Goal: Task Accomplishment & Management: Use online tool/utility

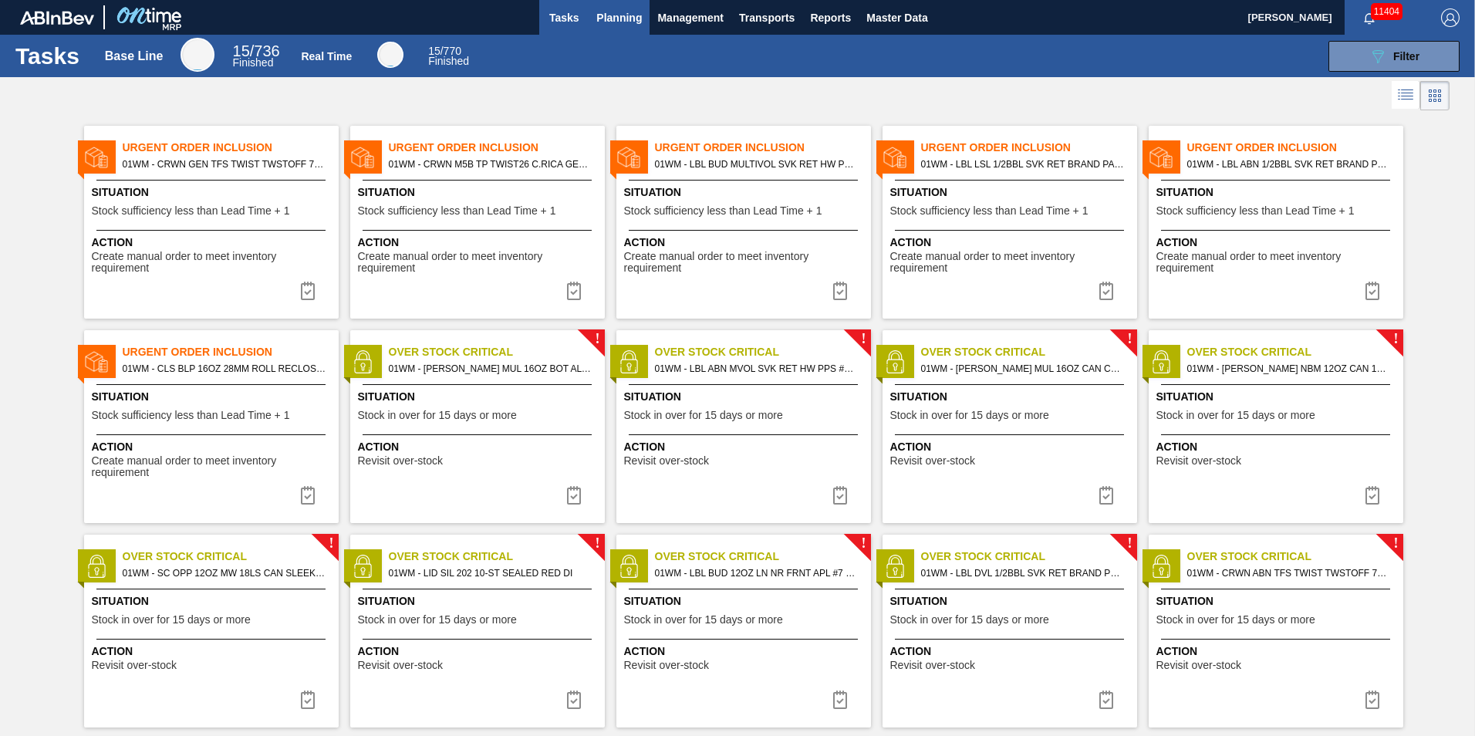
click at [623, 10] on span "Planning" at bounding box center [619, 17] width 46 height 19
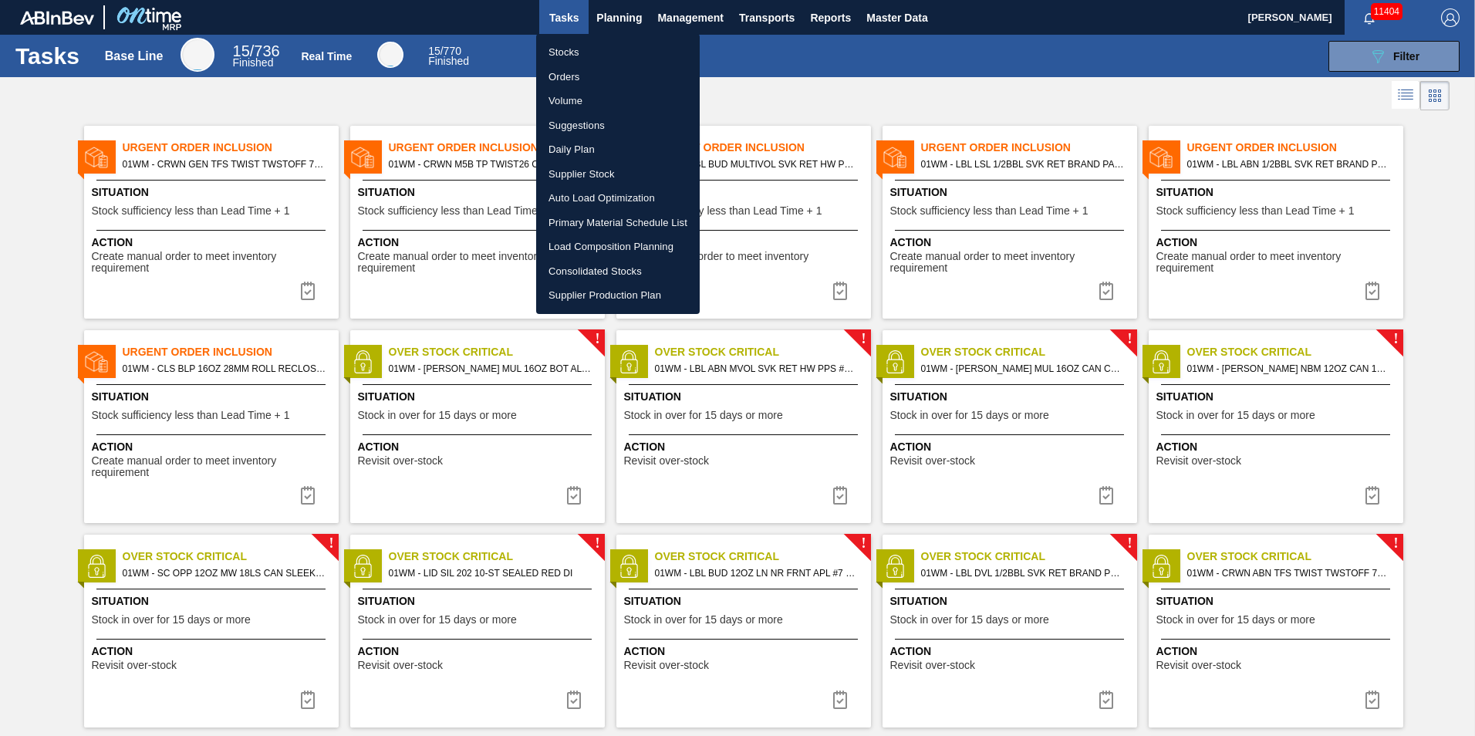
click at [582, 245] on li "Load Composition Planning" at bounding box center [618, 247] width 164 height 25
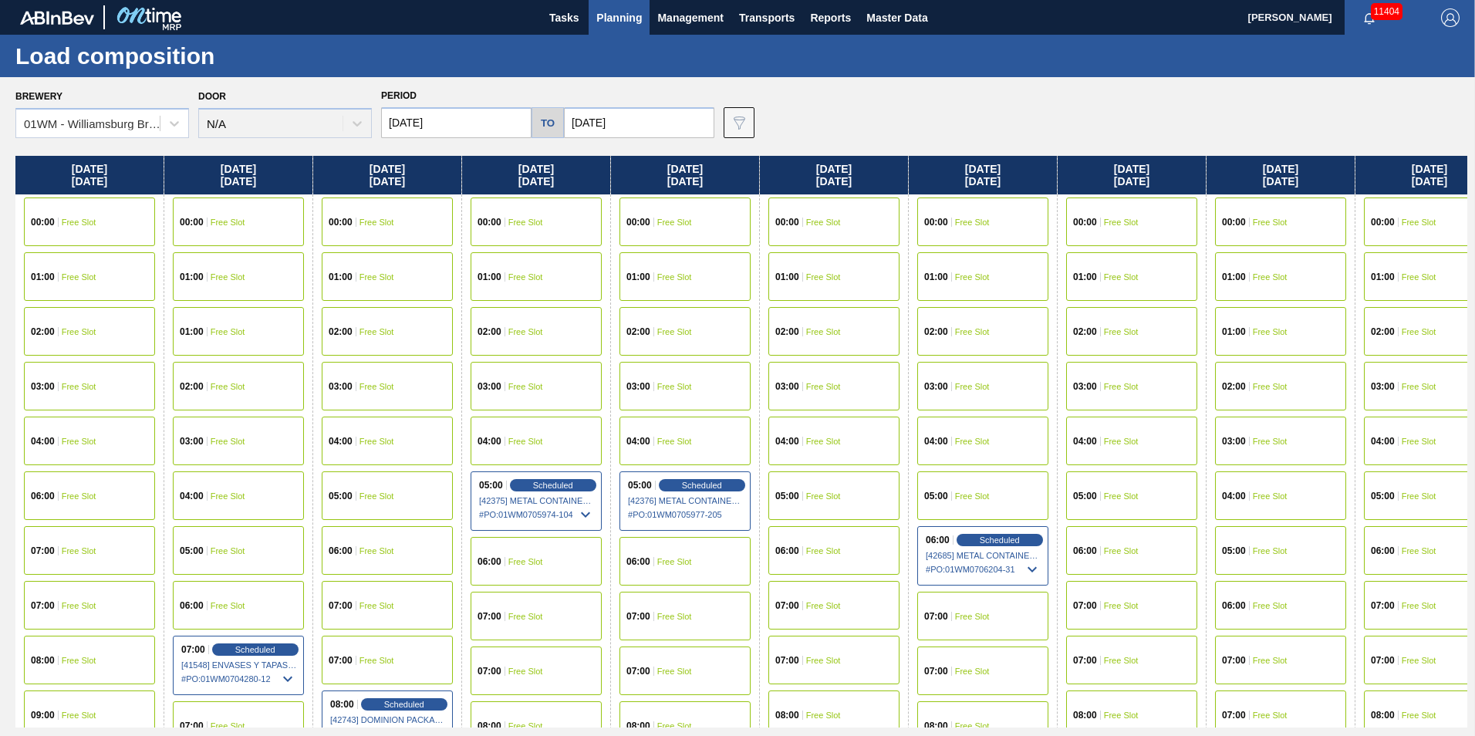
click at [1299, 381] on div "02:00 Free Slot" at bounding box center [1280, 386] width 131 height 49
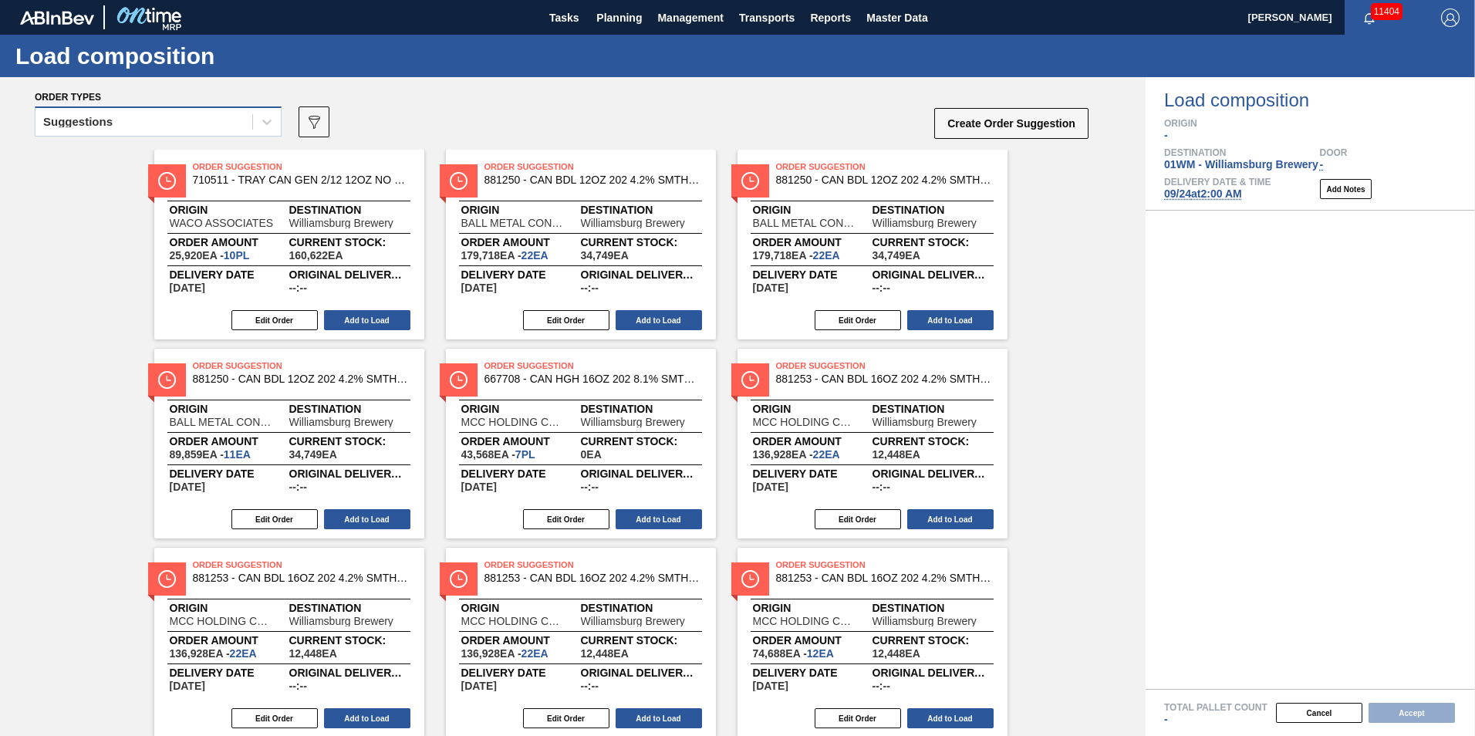
click at [237, 122] on div "Suggestions" at bounding box center [143, 122] width 217 height 22
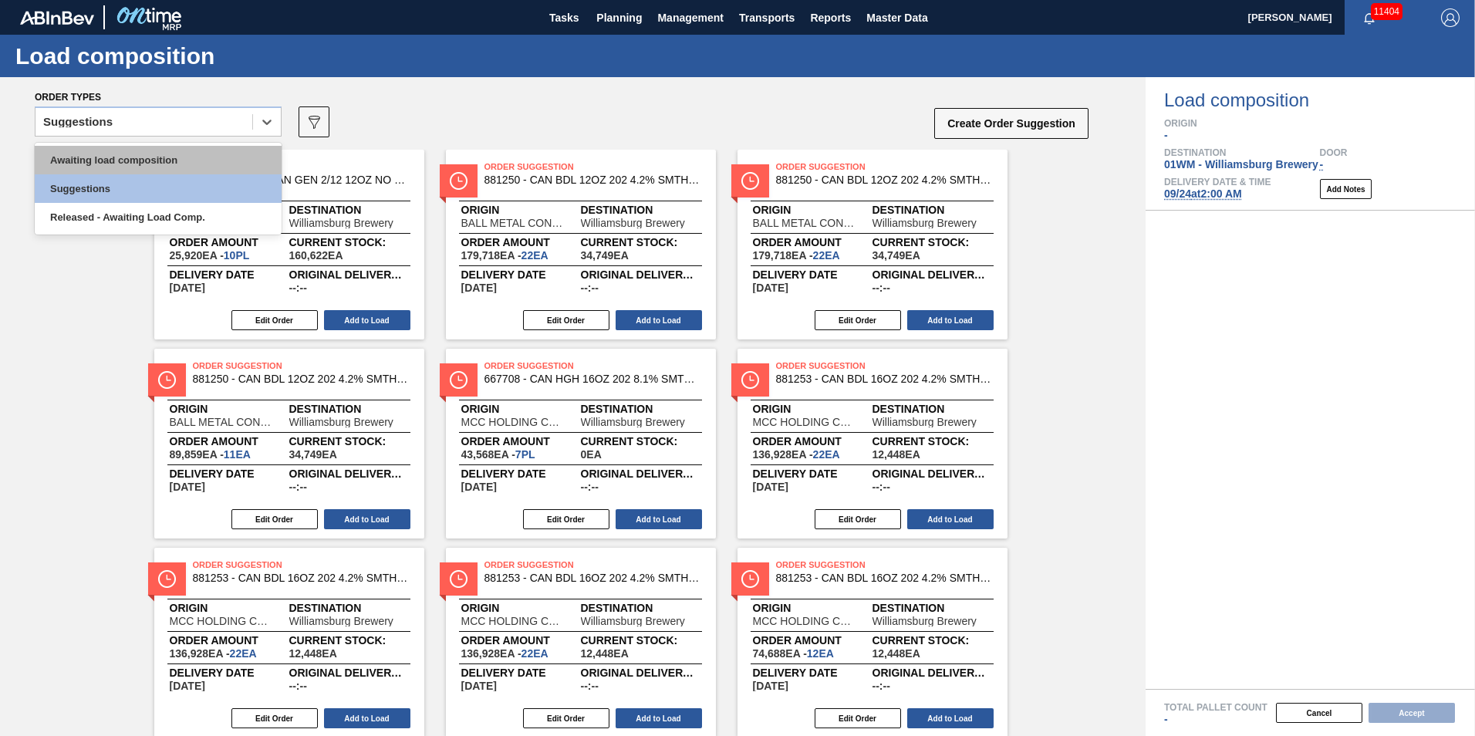
click at [214, 155] on div "Awaiting load composition" at bounding box center [158, 160] width 247 height 29
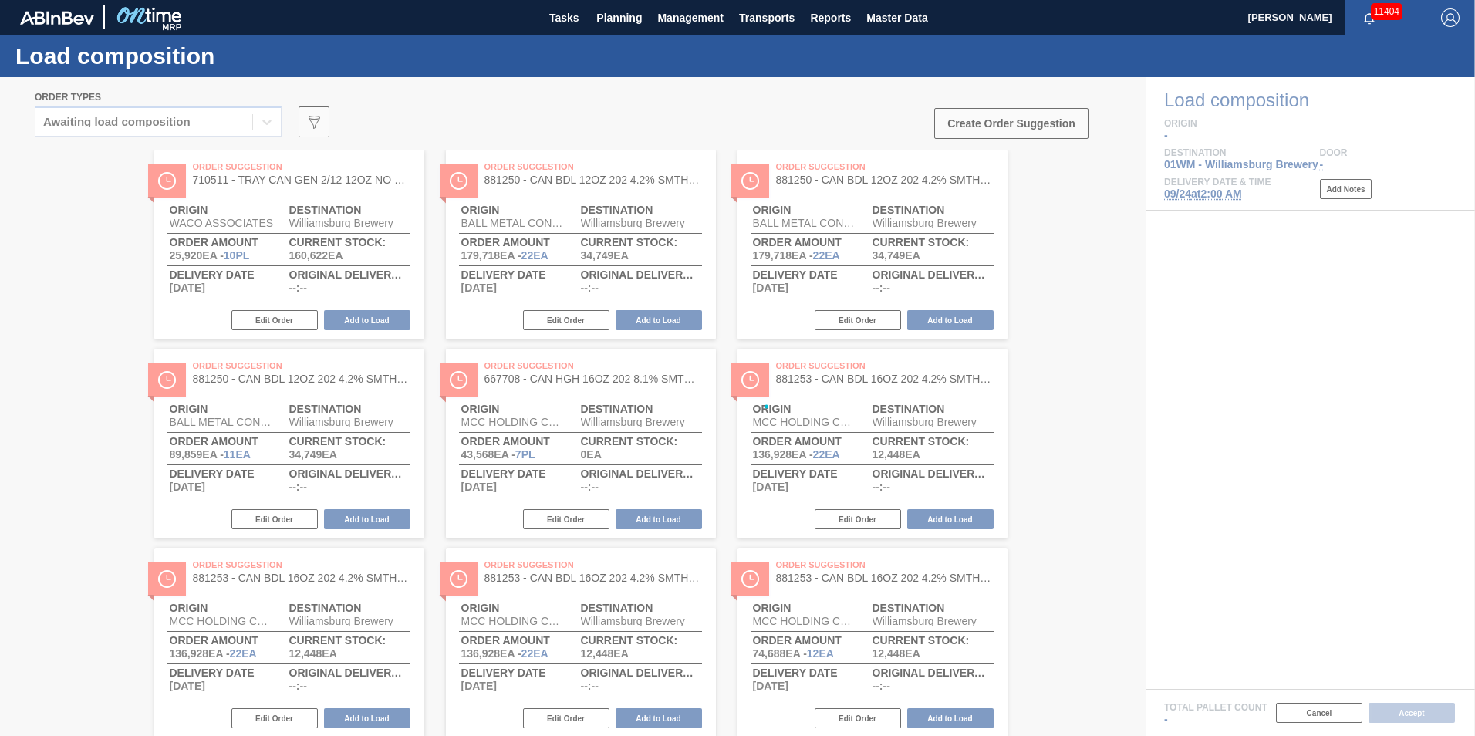
click at [410, 77] on div at bounding box center [737, 406] width 1475 height 659
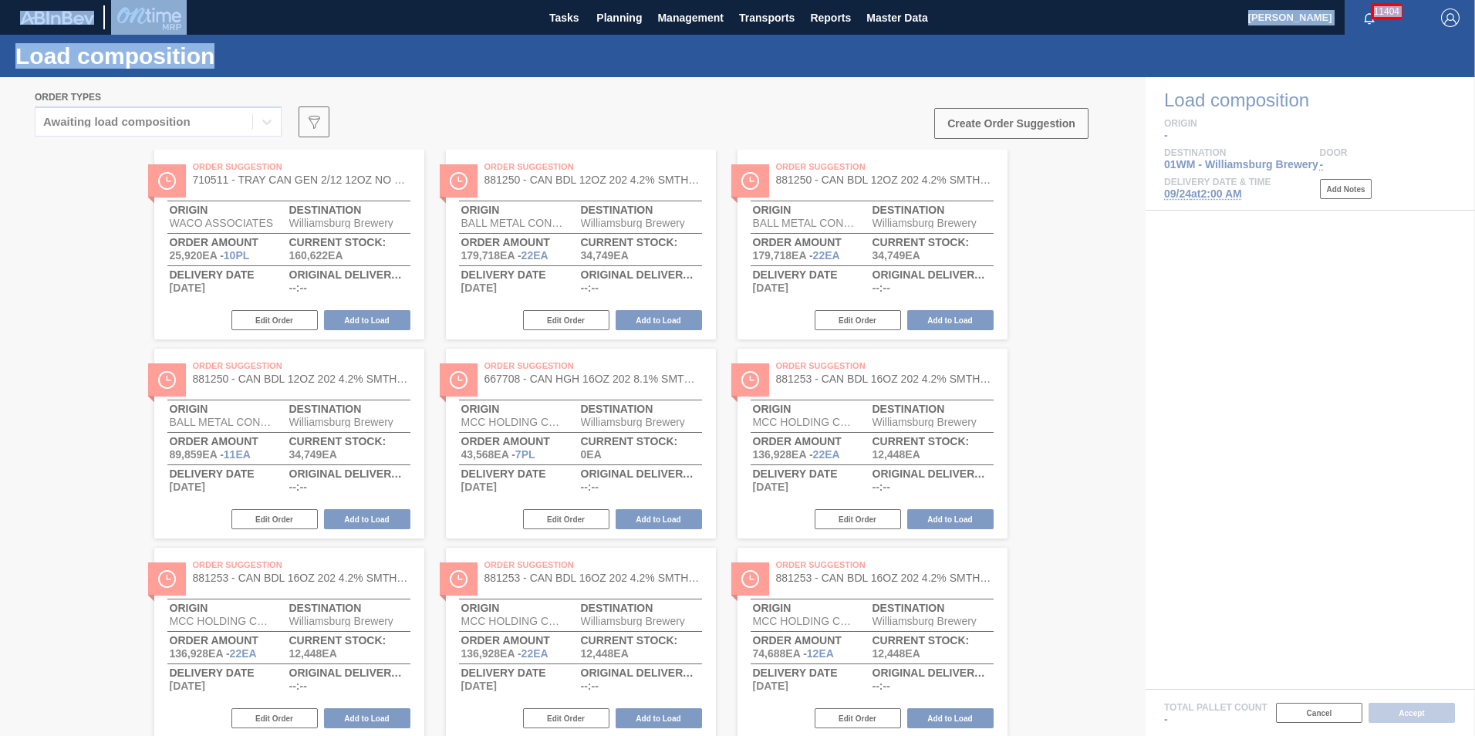
drag, startPoint x: 210, startPoint y: 59, endPoint x: 29, endPoint y: -7, distance: 192.1
click at [29, 0] on html "Tasks Planning Management Transports Reports Master Data [PERSON_NAME] 11404 Ma…" at bounding box center [737, 0] width 1475 height 0
click at [258, 24] on div "Tasks Planning Management Transports Reports Master Data" at bounding box center [737, 17] width 1475 height 35
drag, startPoint x: 241, startPoint y: 57, endPoint x: 15, endPoint y: 20, distance: 229.1
click at [15, 20] on main "Tasks Planning Management Transports Reports Master Data [PERSON_NAME] 11404 Ma…" at bounding box center [737, 368] width 1475 height 736
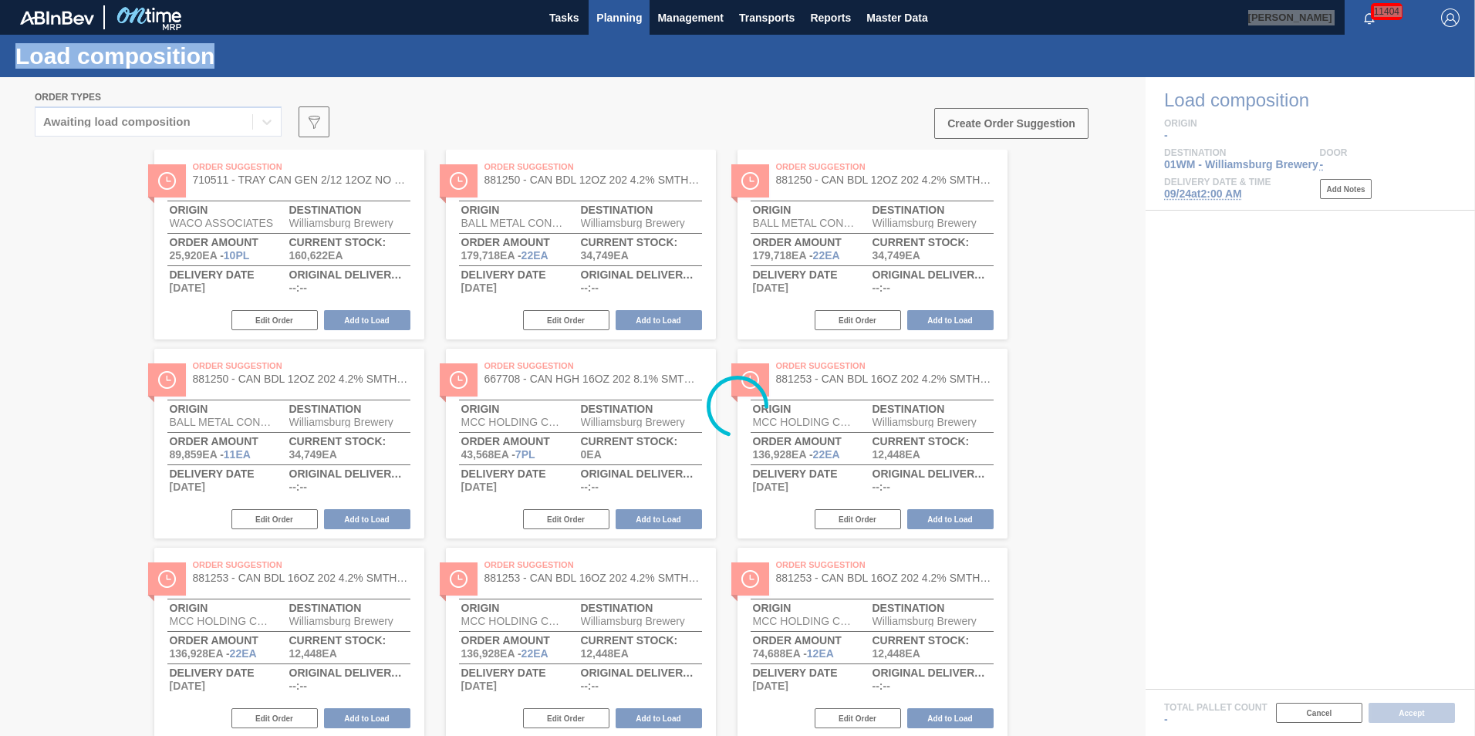
click at [620, 19] on span "Planning" at bounding box center [619, 17] width 46 height 19
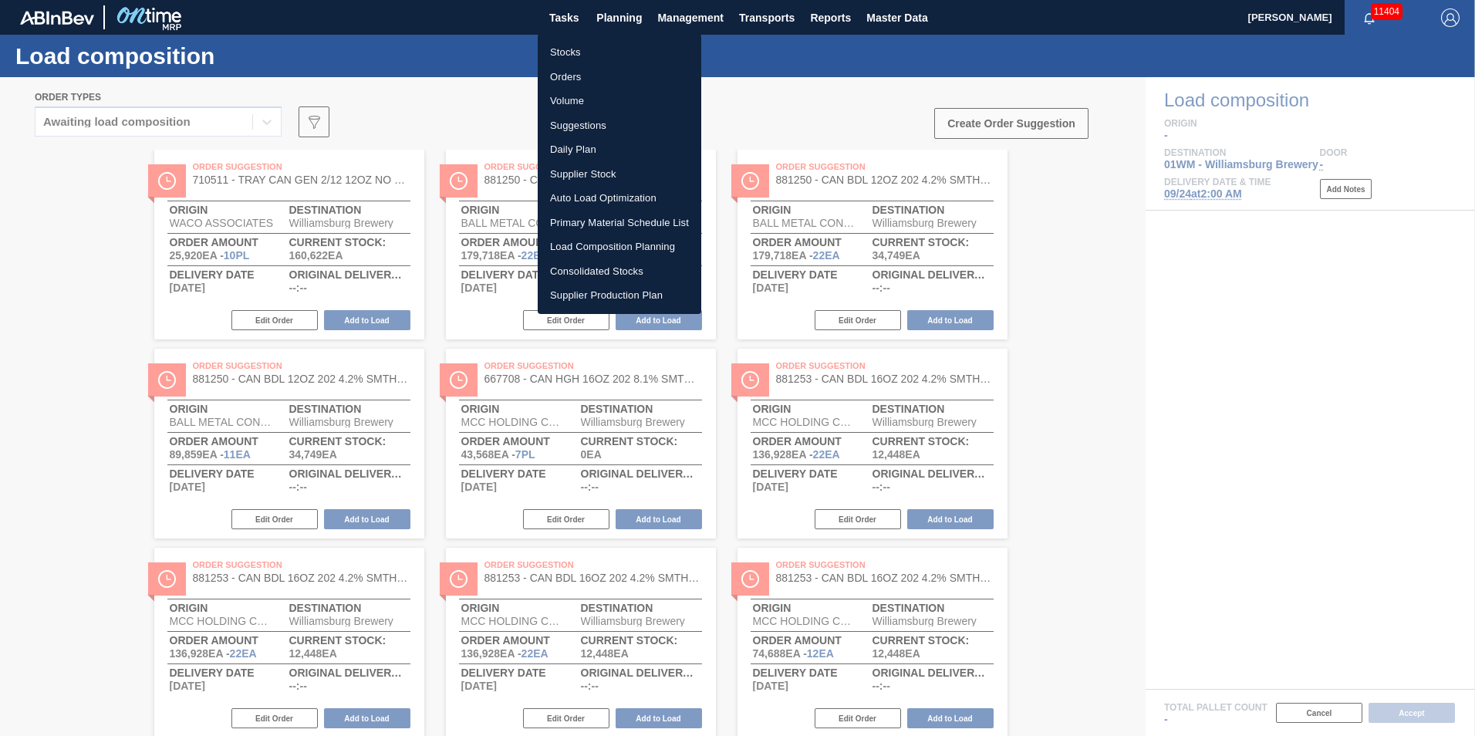
click at [348, 102] on div at bounding box center [737, 368] width 1475 height 736
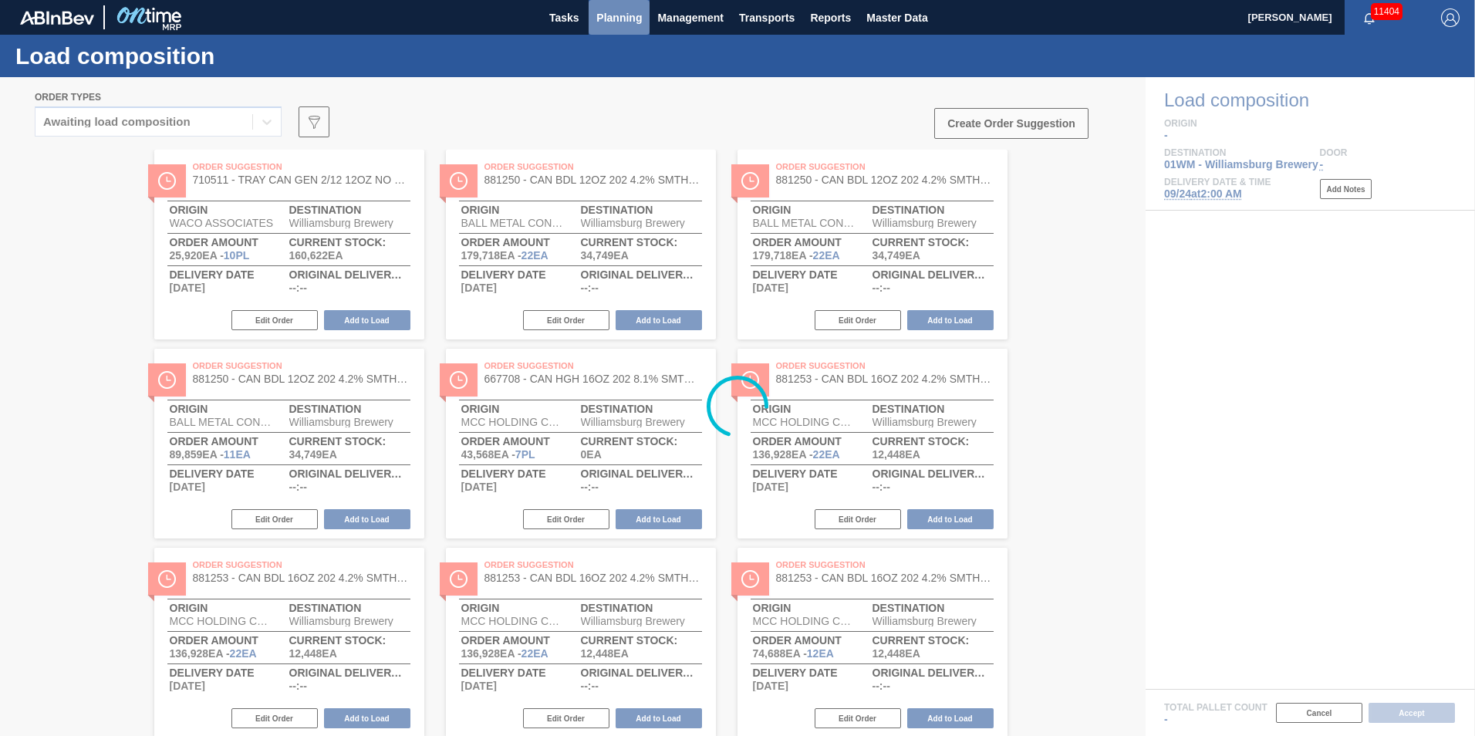
click at [592, 16] on button "Planning" at bounding box center [619, 17] width 61 height 35
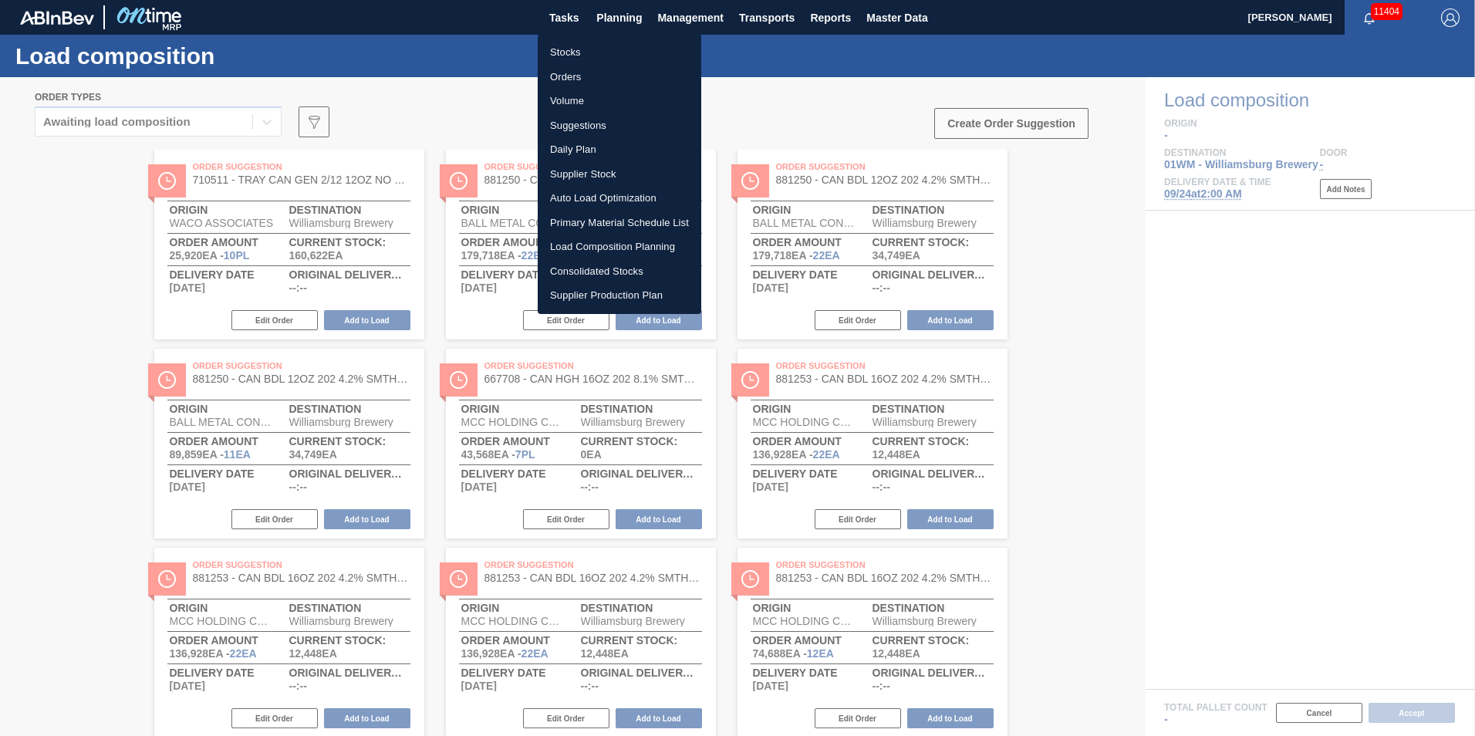
click at [599, 244] on li "Load Composition Planning" at bounding box center [620, 247] width 164 height 25
